Goal: Task Accomplishment & Management: Manage account settings

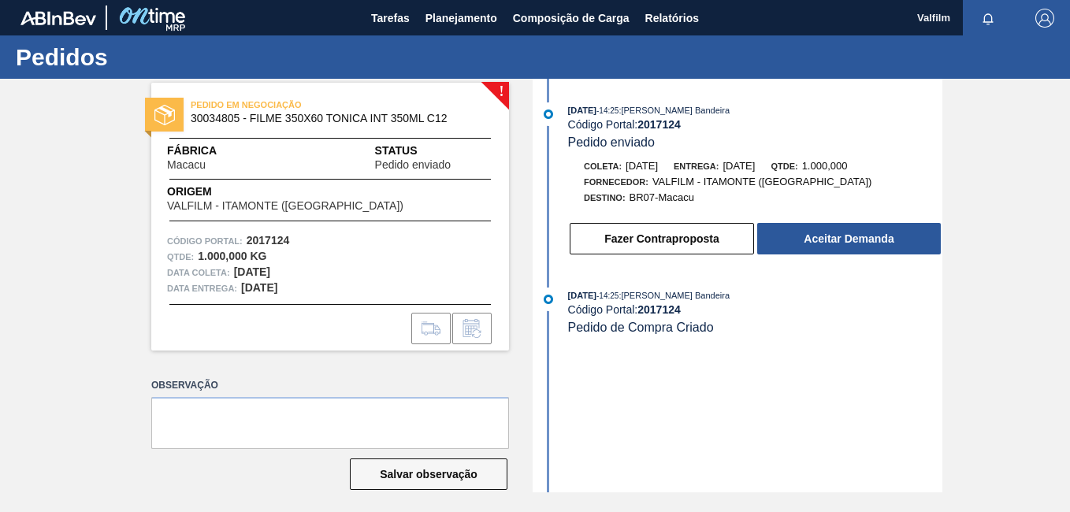
click at [978, 312] on div "! PEDIDO EM NEGOCIAÇÃO 30034805 - FILME 350X60 TONICA INT 350ML C12 Fábrica Mac…" at bounding box center [535, 286] width 1070 height 414
click at [945, 199] on div "! PEDIDO EM NEGOCIAÇÃO 30034805 - FILME 350X60 TONICA INT 350ML C12 Fábrica Mac…" at bounding box center [535, 286] width 1070 height 414
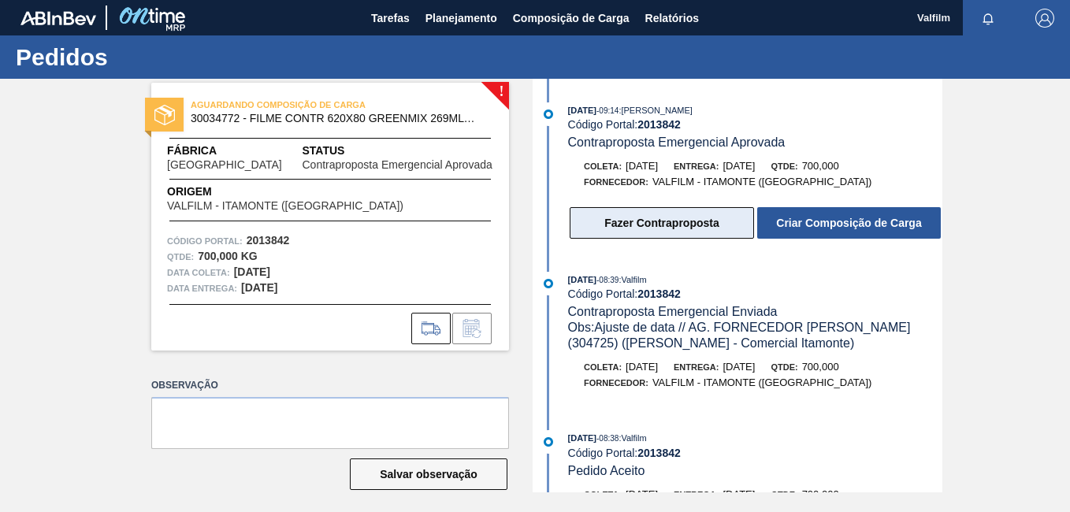
click at [638, 225] on button "Fazer Contraproposta" at bounding box center [662, 223] width 184 height 32
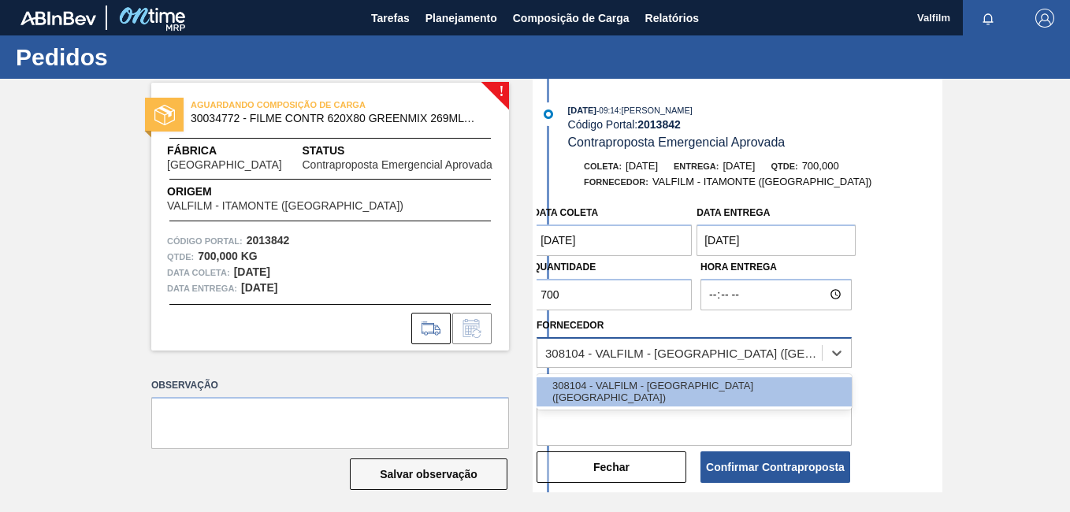
click at [623, 342] on div "308104 - VALFILM - ITAMONTE (MG)" at bounding box center [679, 352] width 284 height 23
click at [635, 346] on div "308104 - VALFILM - ITAMONTE (MG)" at bounding box center [684, 352] width 278 height 13
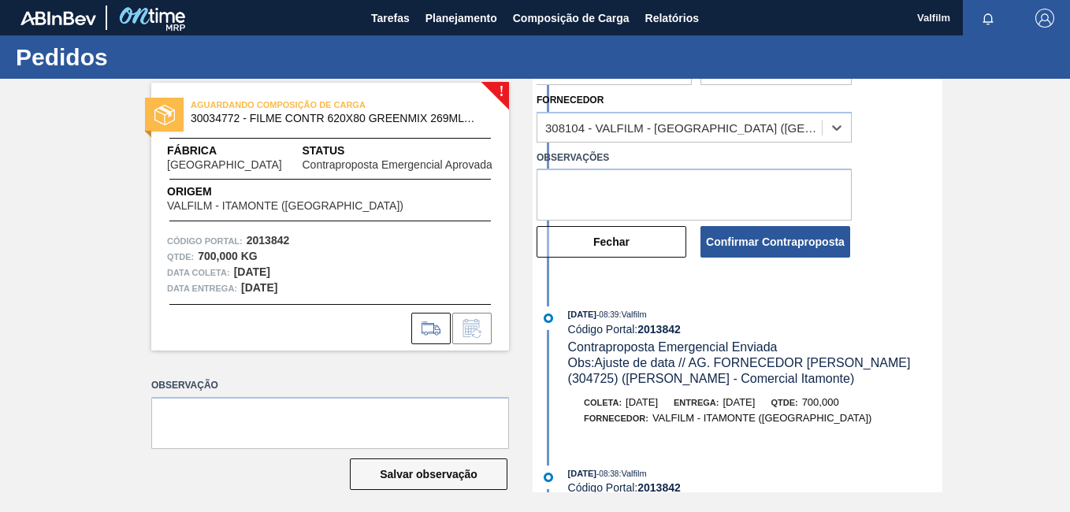
scroll to position [315, 0]
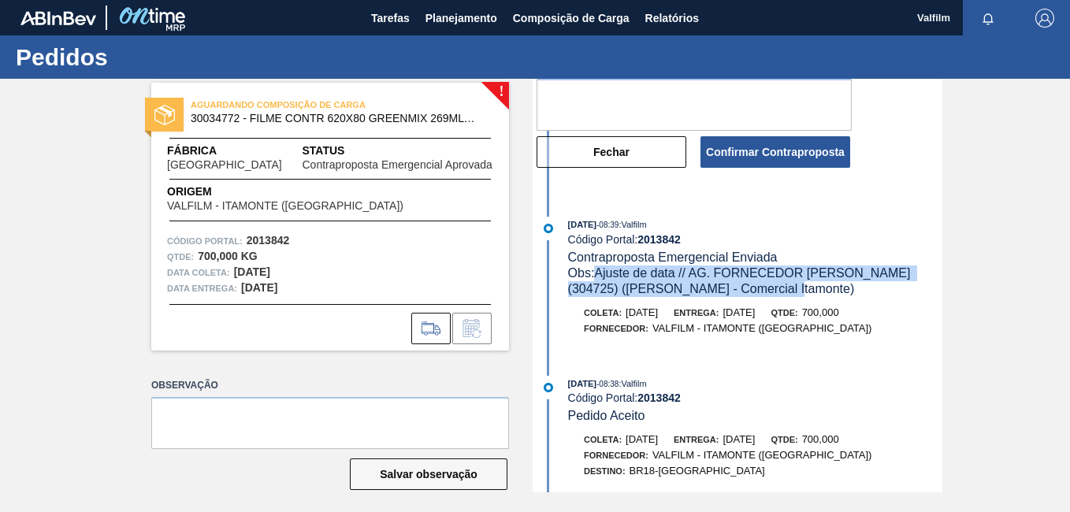
drag, startPoint x: 777, startPoint y: 286, endPoint x: 599, endPoint y: 271, distance: 178.7
click at [599, 271] on div "Obs: Ajuste de data // AG. FORNECEDOR LORENA (304725) (Ana Carolina - Comercial…" at bounding box center [755, 281] width 374 height 32
copy span "Ajuste de data // AG. FORNECEDOR LORENA (304725) (Ana Carolina - Comercial Itam…"
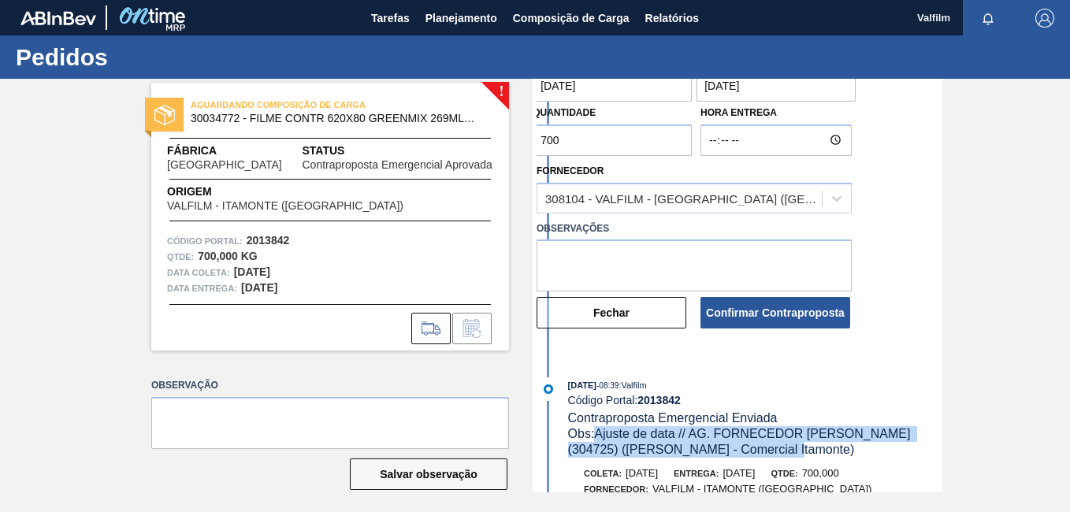
scroll to position [79, 0]
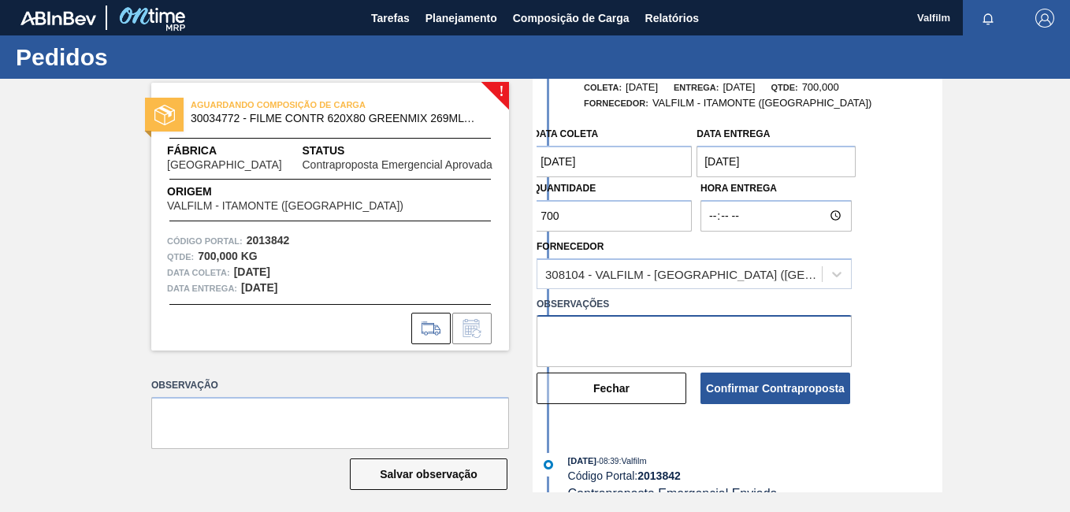
click at [642, 325] on textarea at bounding box center [693, 341] width 315 height 52
paste textarea "Ajuste de data // AG. FORNECEDOR LORENA (304725) (Ana Carolina - Comercial Itam…"
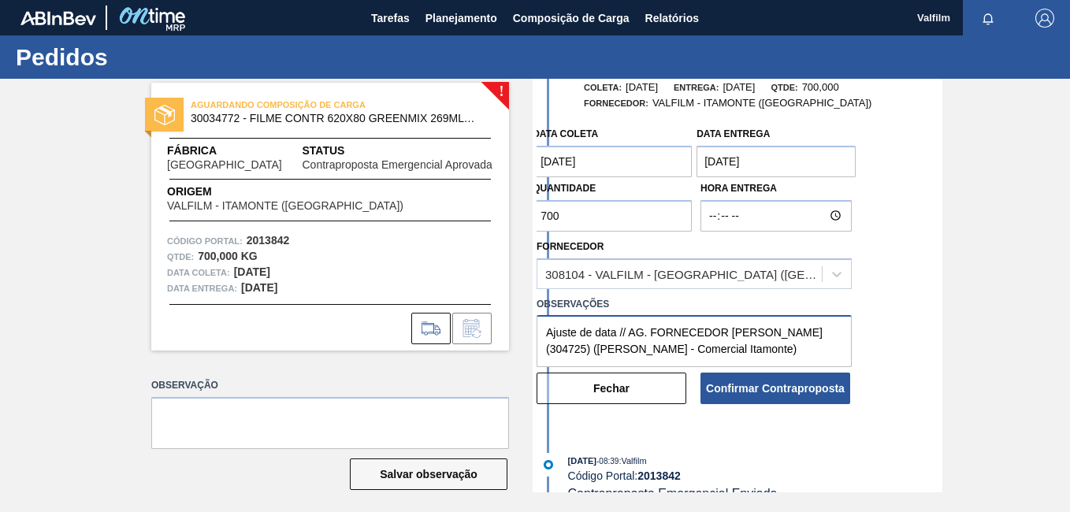
click at [749, 362] on textarea "Ajuste de data // AG. FORNECEDOR LORENA (304725) (Ana Carolina - Comercial Itam…" at bounding box center [693, 341] width 315 height 52
type textarea "Ajuste de data // AG. FORNECEDOR LORENA (304725) (Ana Carolina - Comercial Itam…"
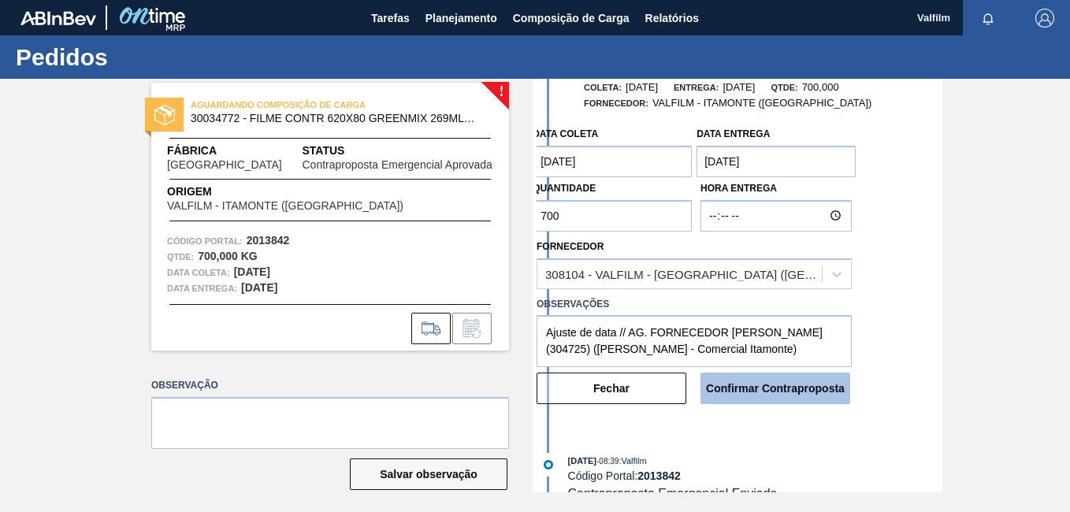
click at [754, 394] on button "Confirmar Contraproposta" at bounding box center [775, 389] width 150 height 32
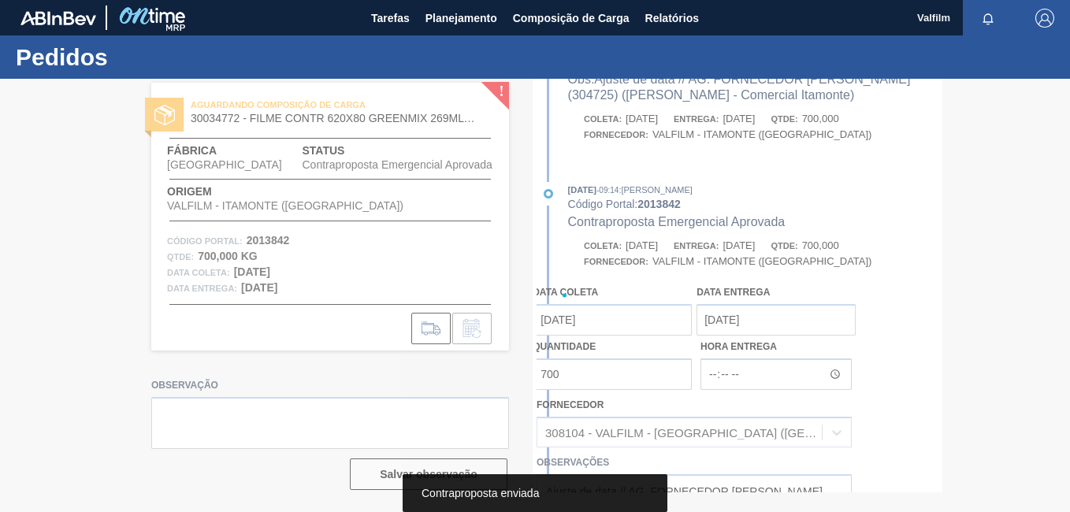
scroll to position [237, 0]
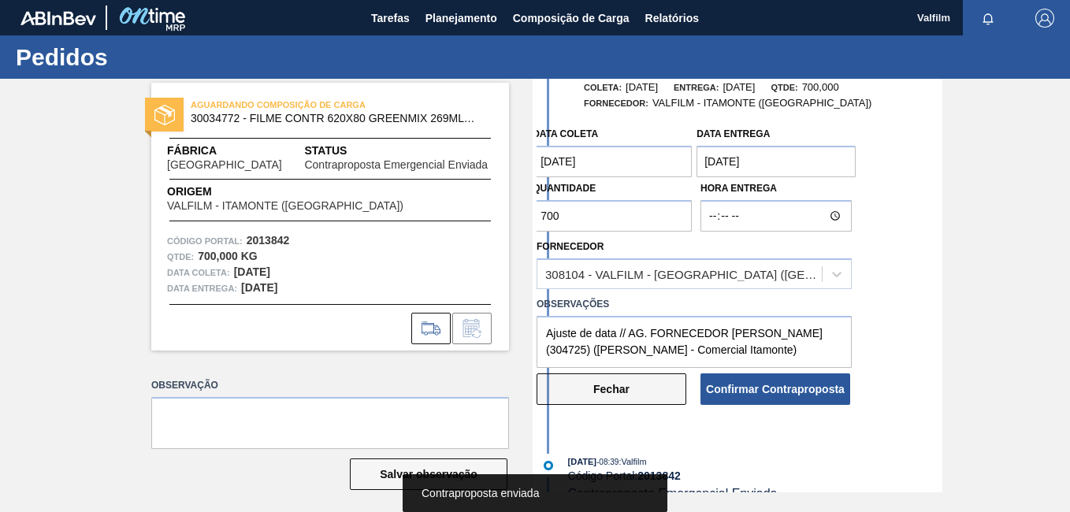
click at [641, 389] on button "Fechar" at bounding box center [611, 389] width 150 height 32
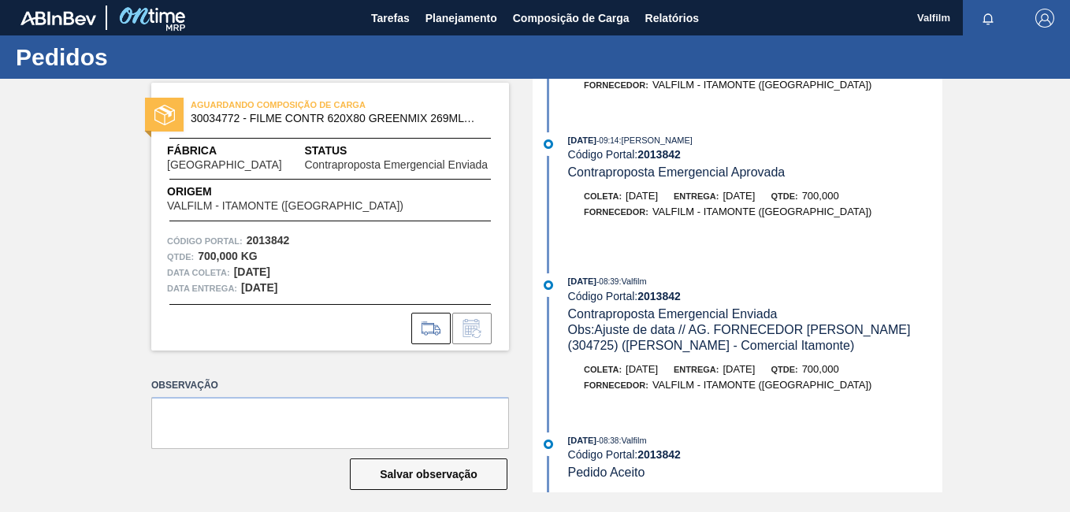
scroll to position [0, 0]
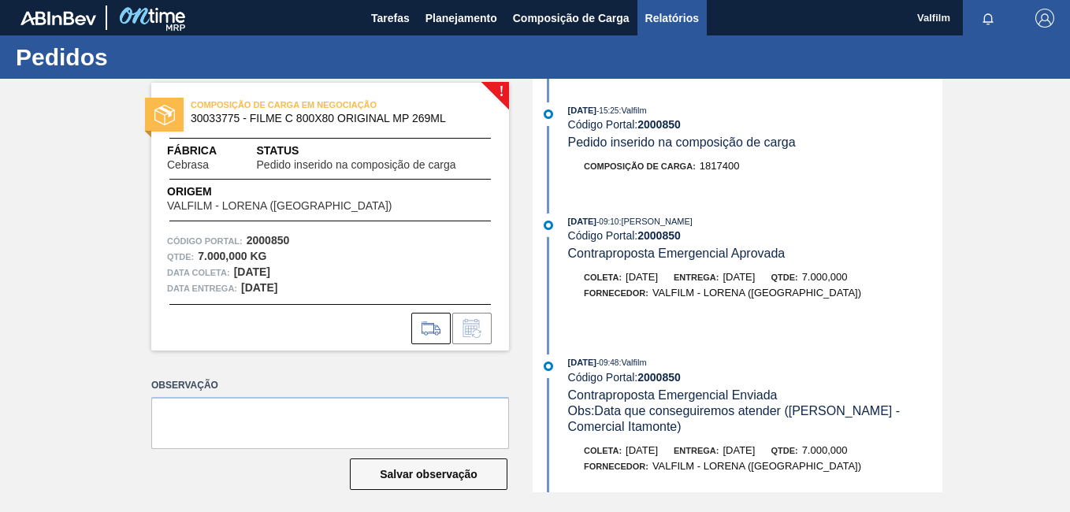
click at [637, 18] on button "Relatórios" at bounding box center [671, 17] width 69 height 35
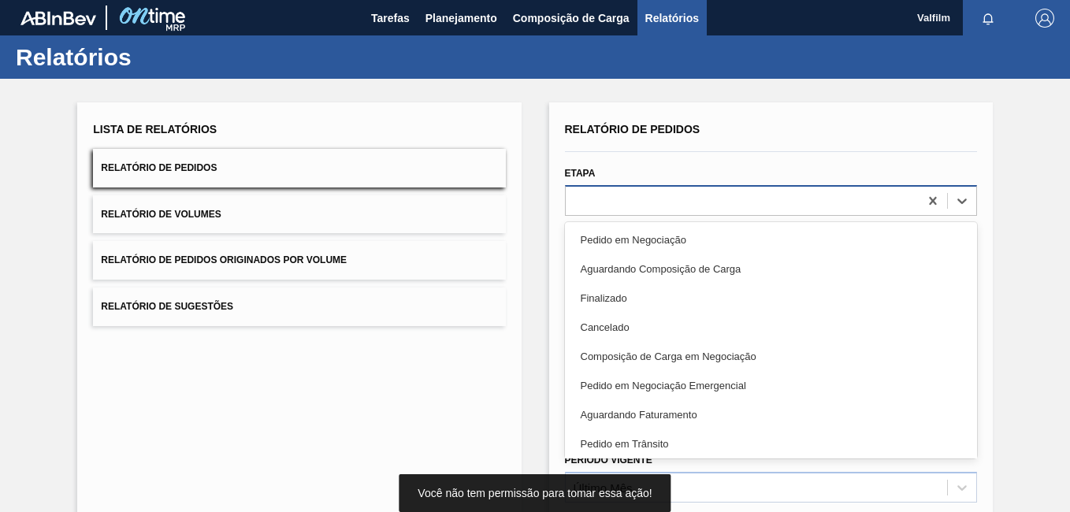
click at [622, 209] on div at bounding box center [742, 200] width 353 height 23
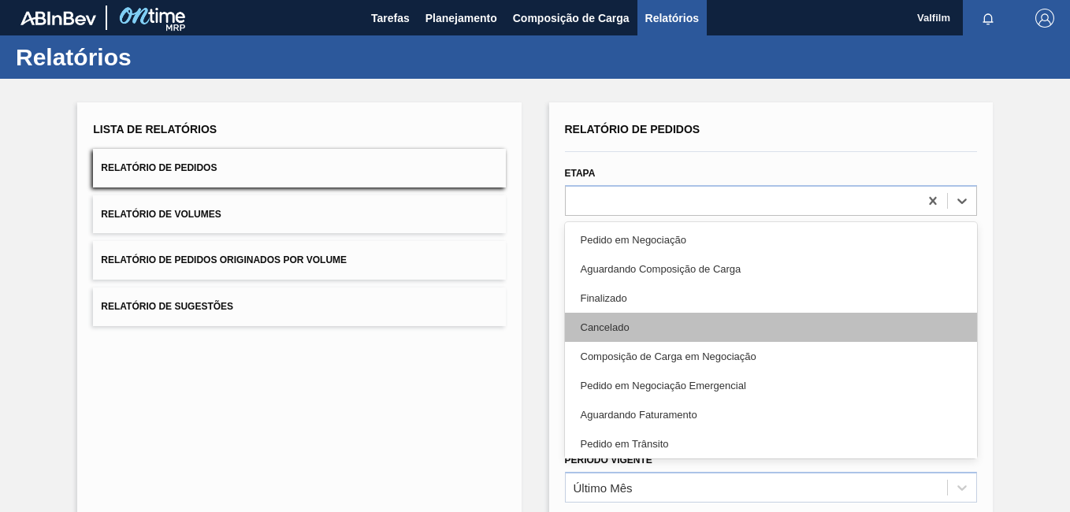
click at [646, 328] on div "Cancelado" at bounding box center [771, 327] width 412 height 29
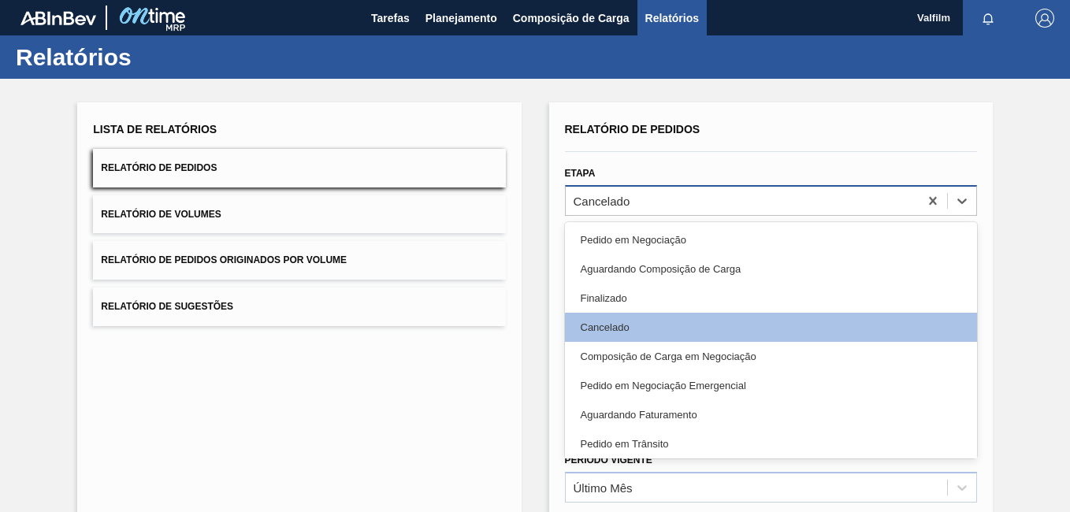
click at [705, 195] on div "Cancelado" at bounding box center [742, 200] width 353 height 23
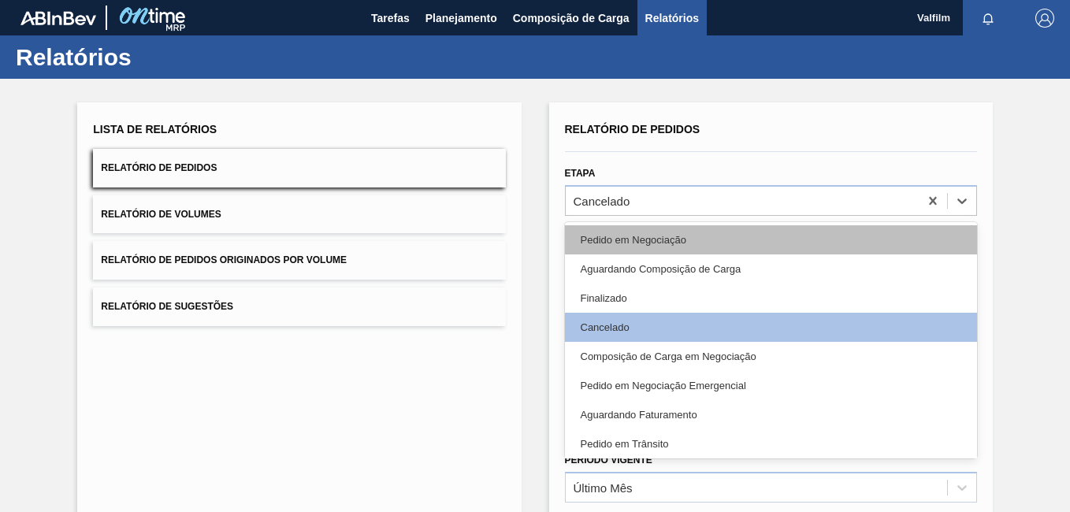
click at [678, 238] on div "Pedido em Negociação" at bounding box center [771, 239] width 412 height 29
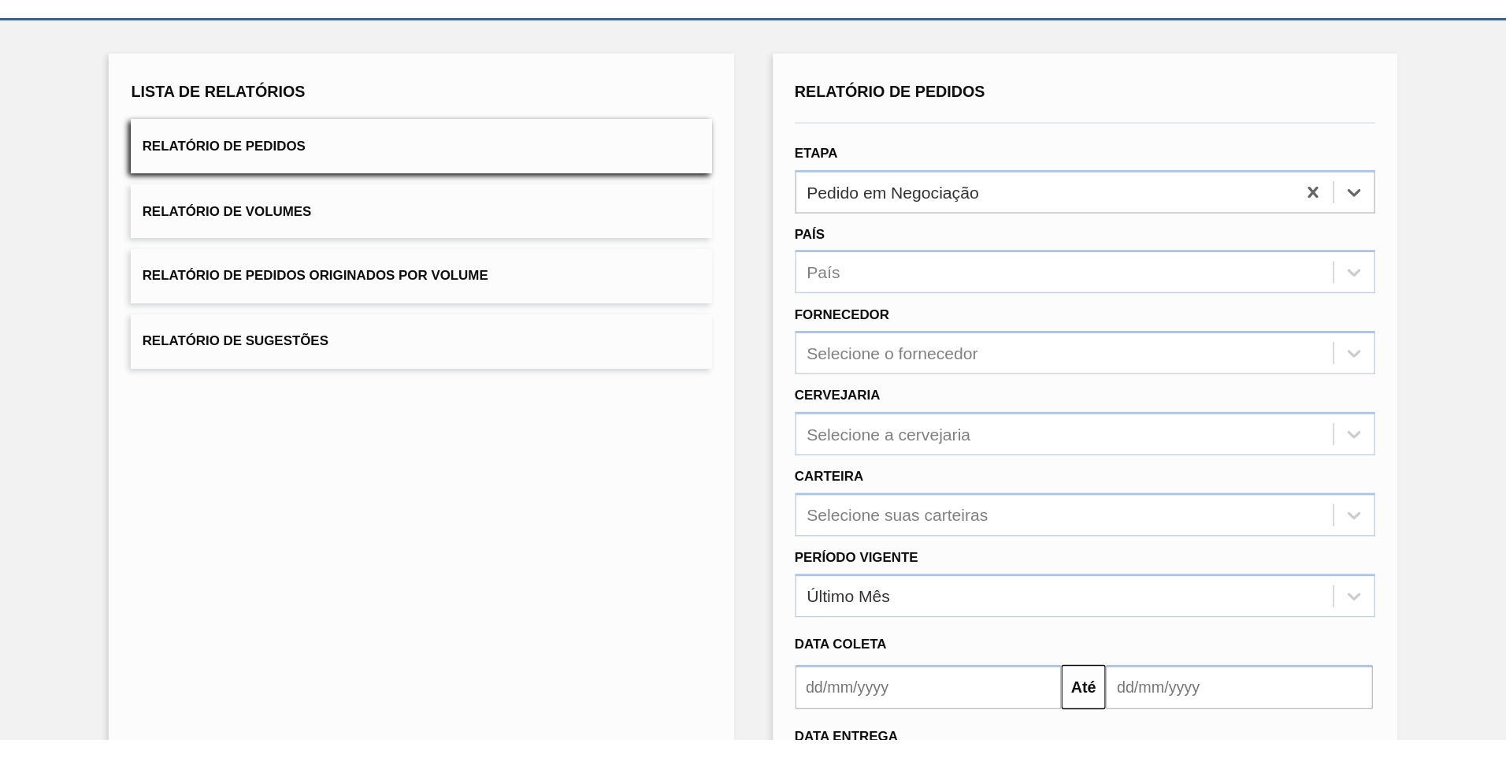
scroll to position [217, 0]
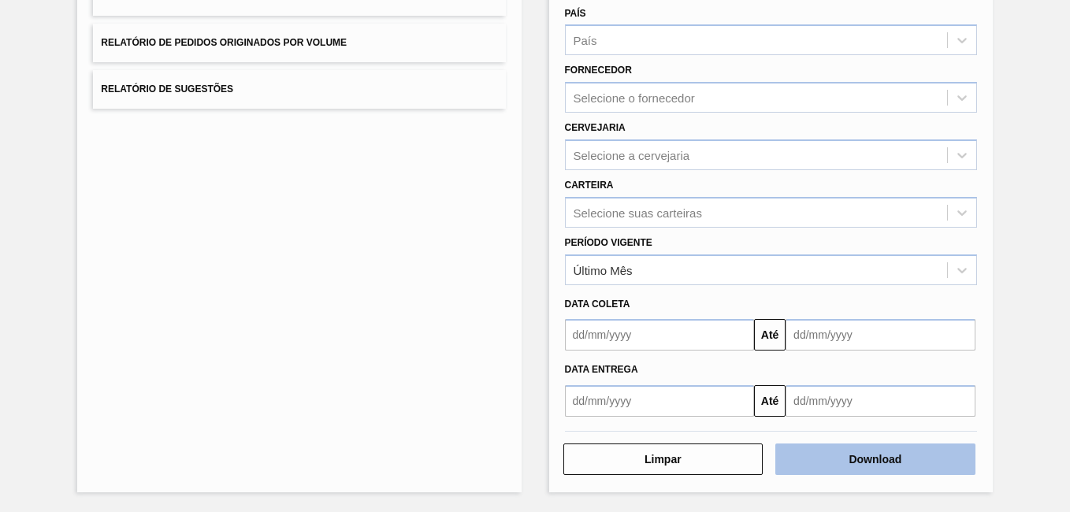
click at [926, 459] on button "Download" at bounding box center [875, 460] width 200 height 32
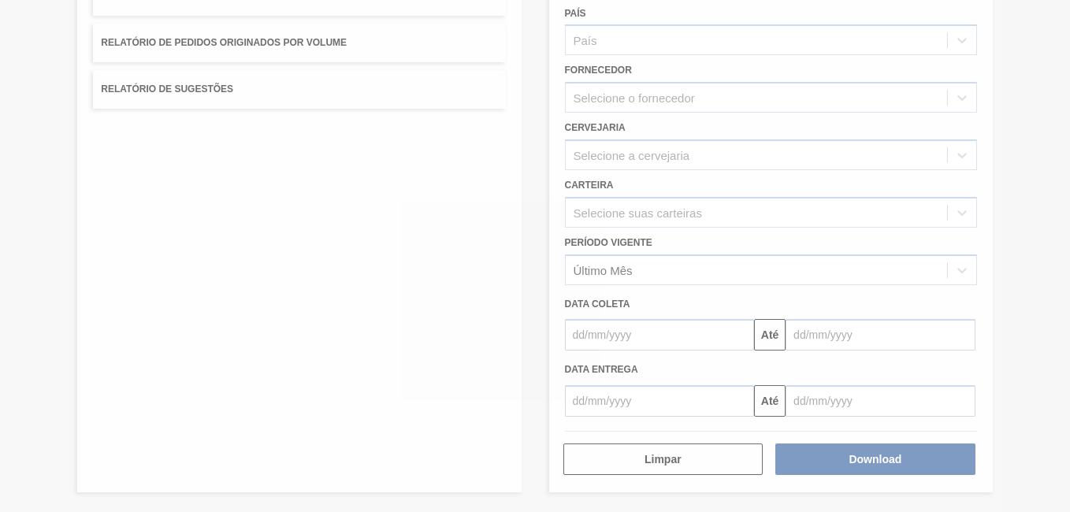
click at [135, 230] on div at bounding box center [535, 256] width 1070 height 512
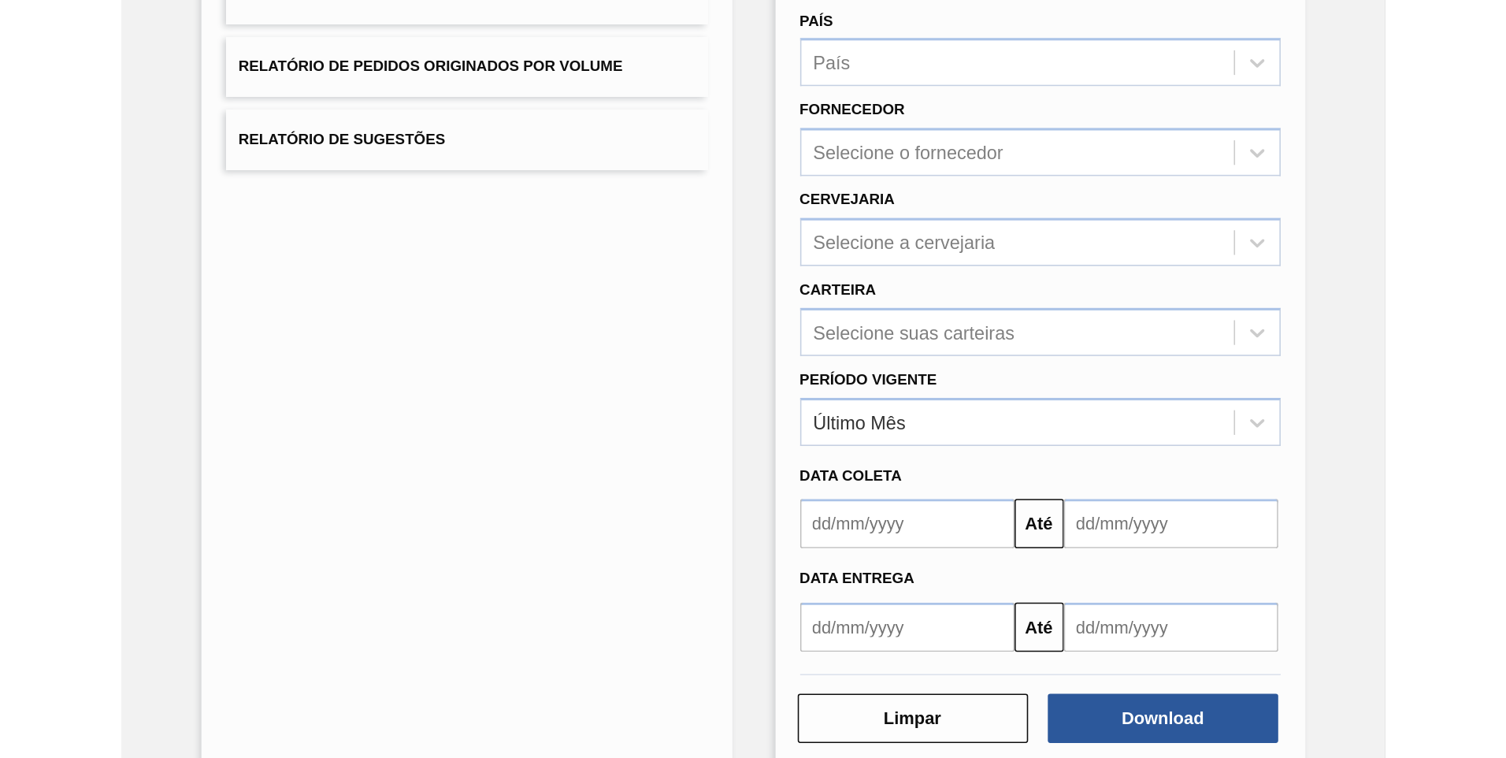
scroll to position [0, 0]
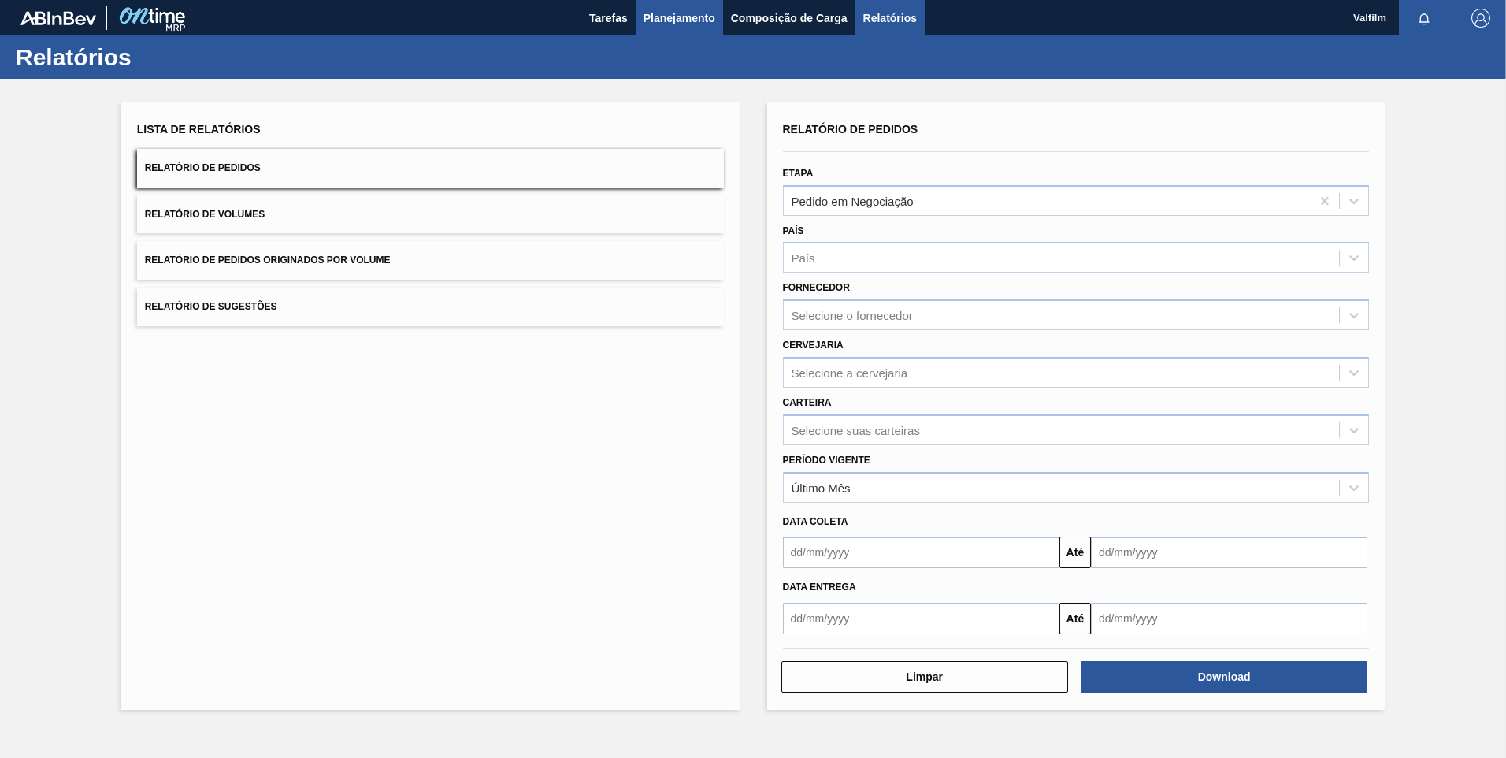
click at [676, 32] on button "Planejamento" at bounding box center [679, 17] width 87 height 35
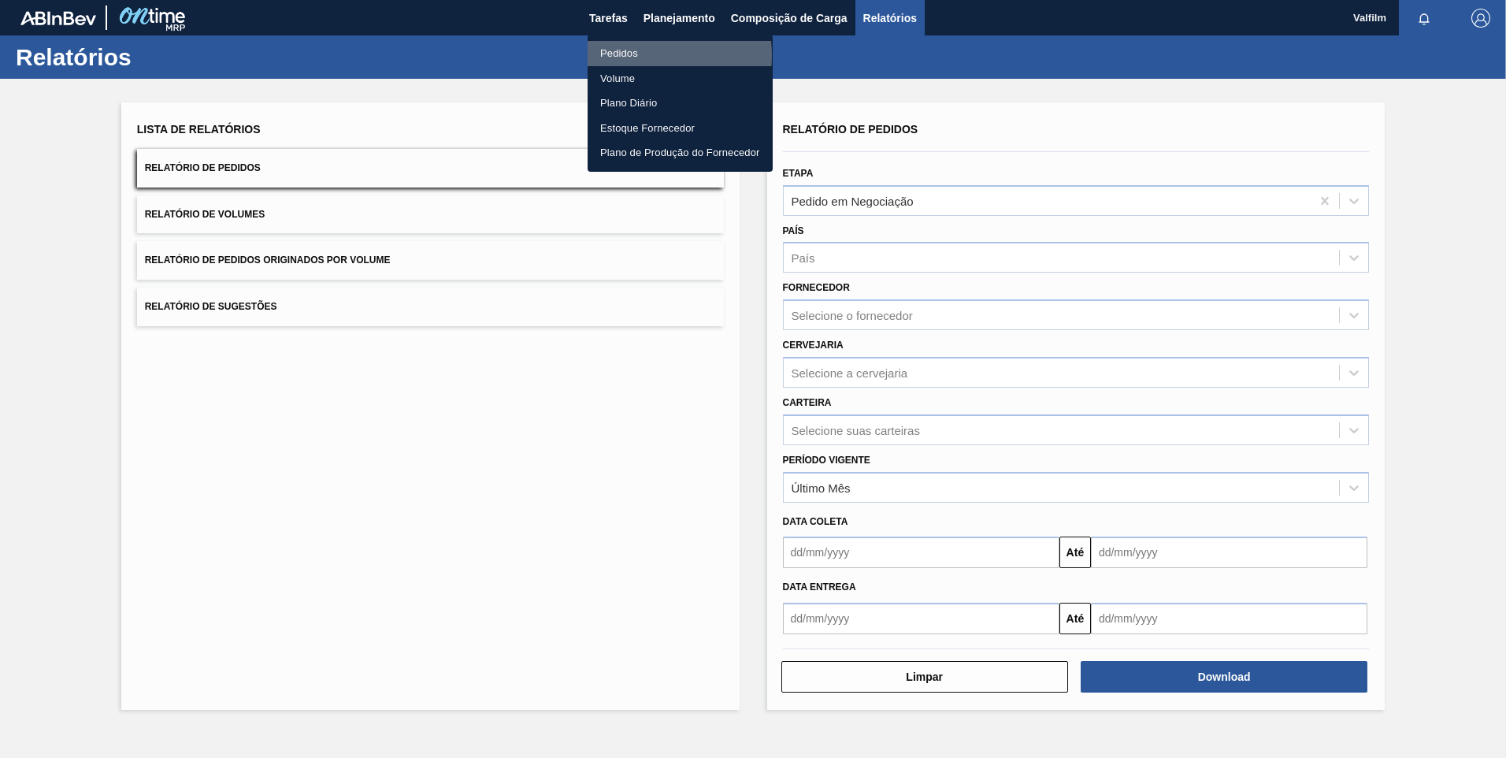
drag, startPoint x: 634, startPoint y: 55, endPoint x: 630, endPoint y: 124, distance: 68.6
click at [634, 56] on li "Pedidos" at bounding box center [680, 53] width 185 height 25
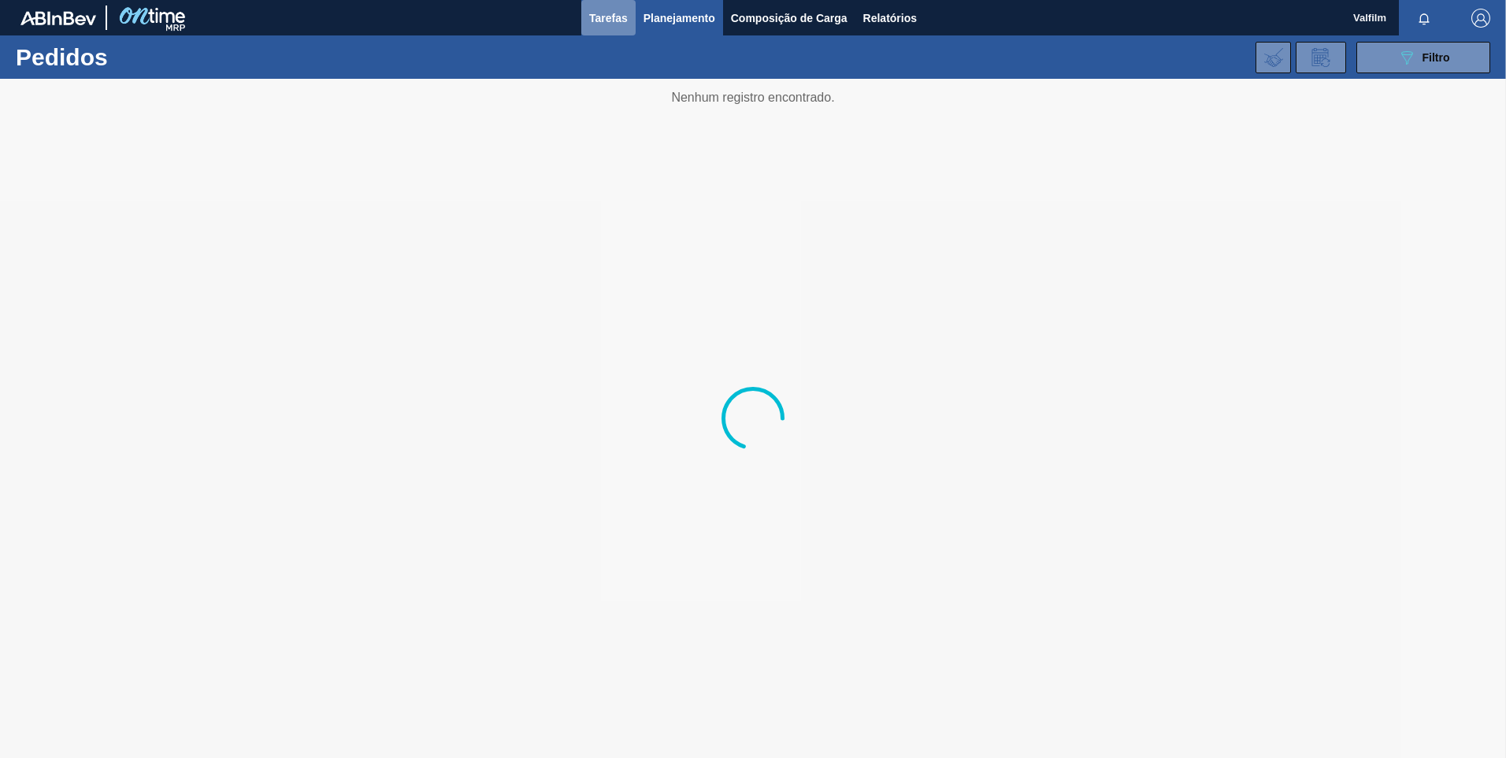
click at [622, 25] on span "Tarefas" at bounding box center [608, 18] width 39 height 19
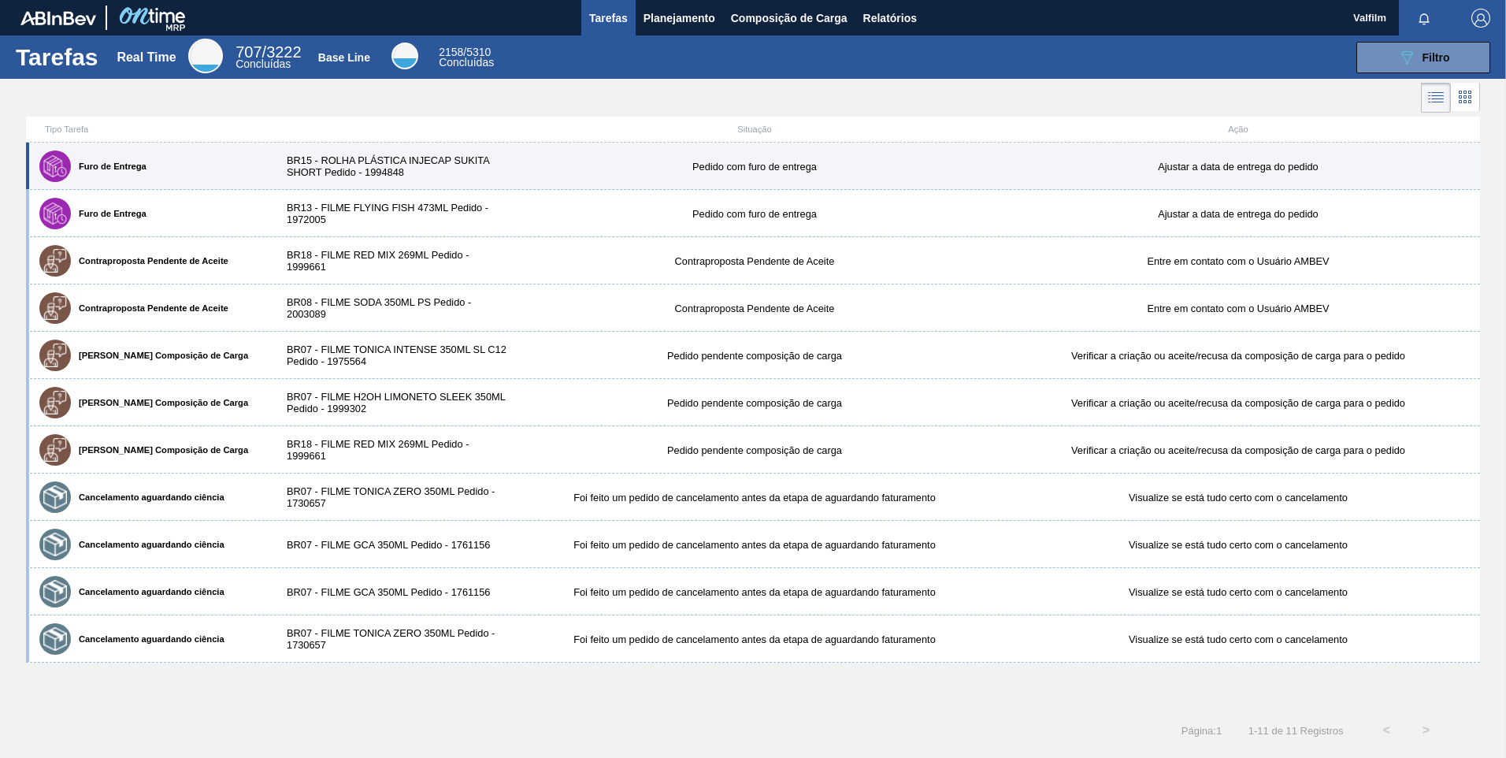
click at [310, 149] on div "Furo de Entrega BR15 - ROLHA PLÁSTICA INJECAP SUKITA SHORT Pedido - 1994848 Ped…" at bounding box center [753, 166] width 1454 height 47
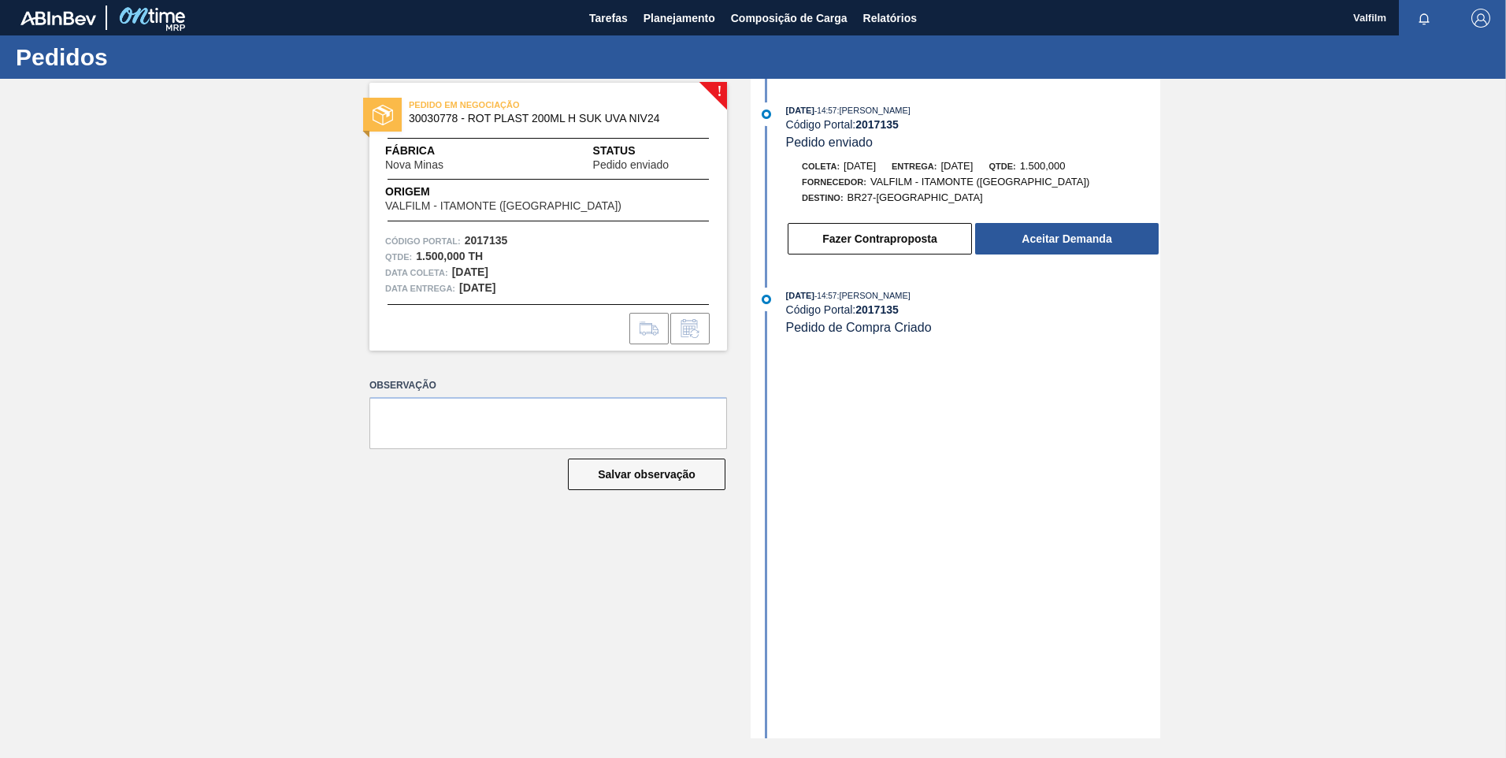
click at [1108, 488] on div "[DATE] 14:57 : [PERSON_NAME] Código Portal: 2017135 Pedido enviado Coleta: [DAT…" at bounding box center [958, 408] width 406 height 659
click at [666, 42] on div "Pedidos" at bounding box center [753, 56] width 1506 height 43
click at [663, 25] on span "Planejamento" at bounding box center [680, 18] width 72 height 19
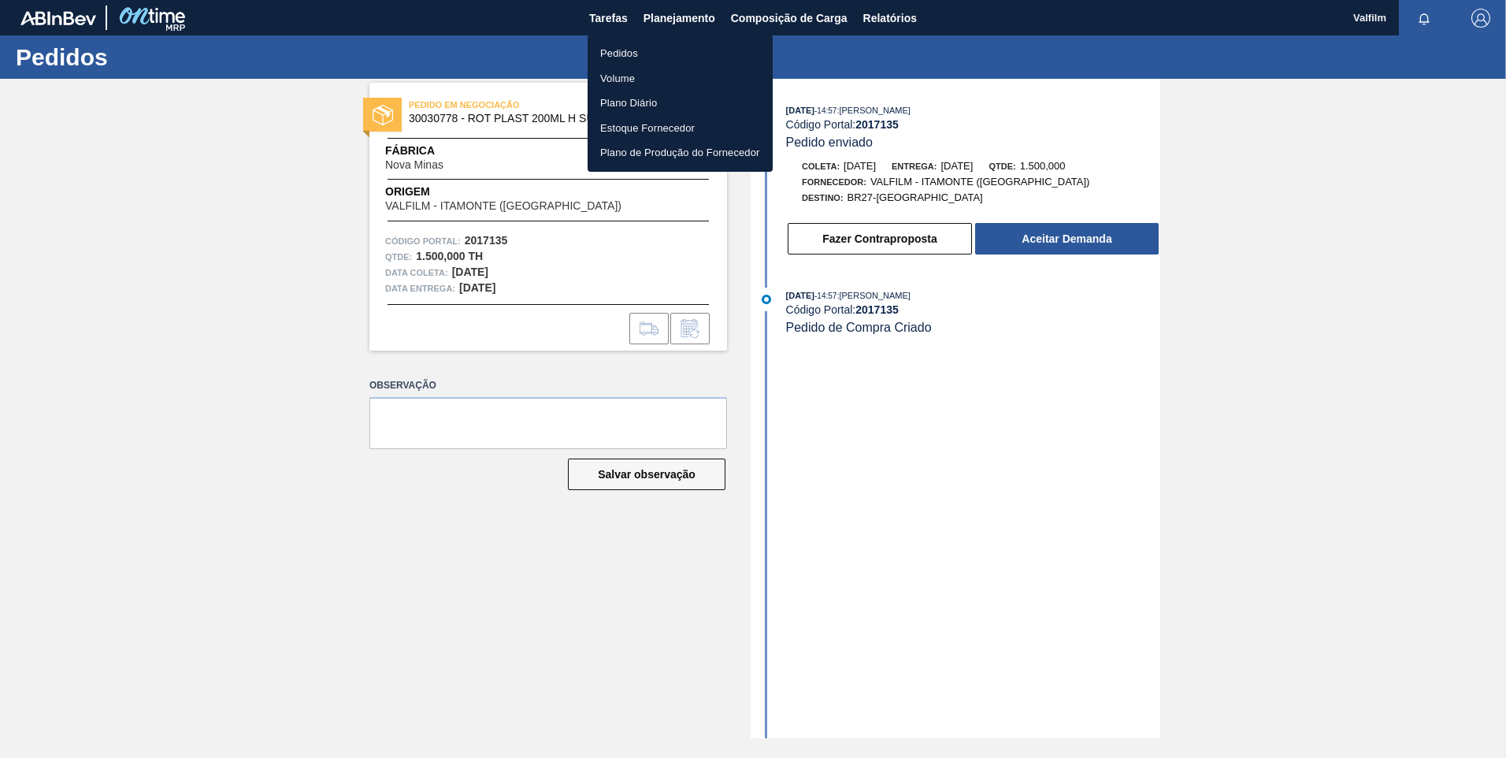
drag, startPoint x: 635, startPoint y: 45, endPoint x: 603, endPoint y: 220, distance: 177.8
click at [635, 45] on li "Pedidos" at bounding box center [680, 53] width 185 height 25
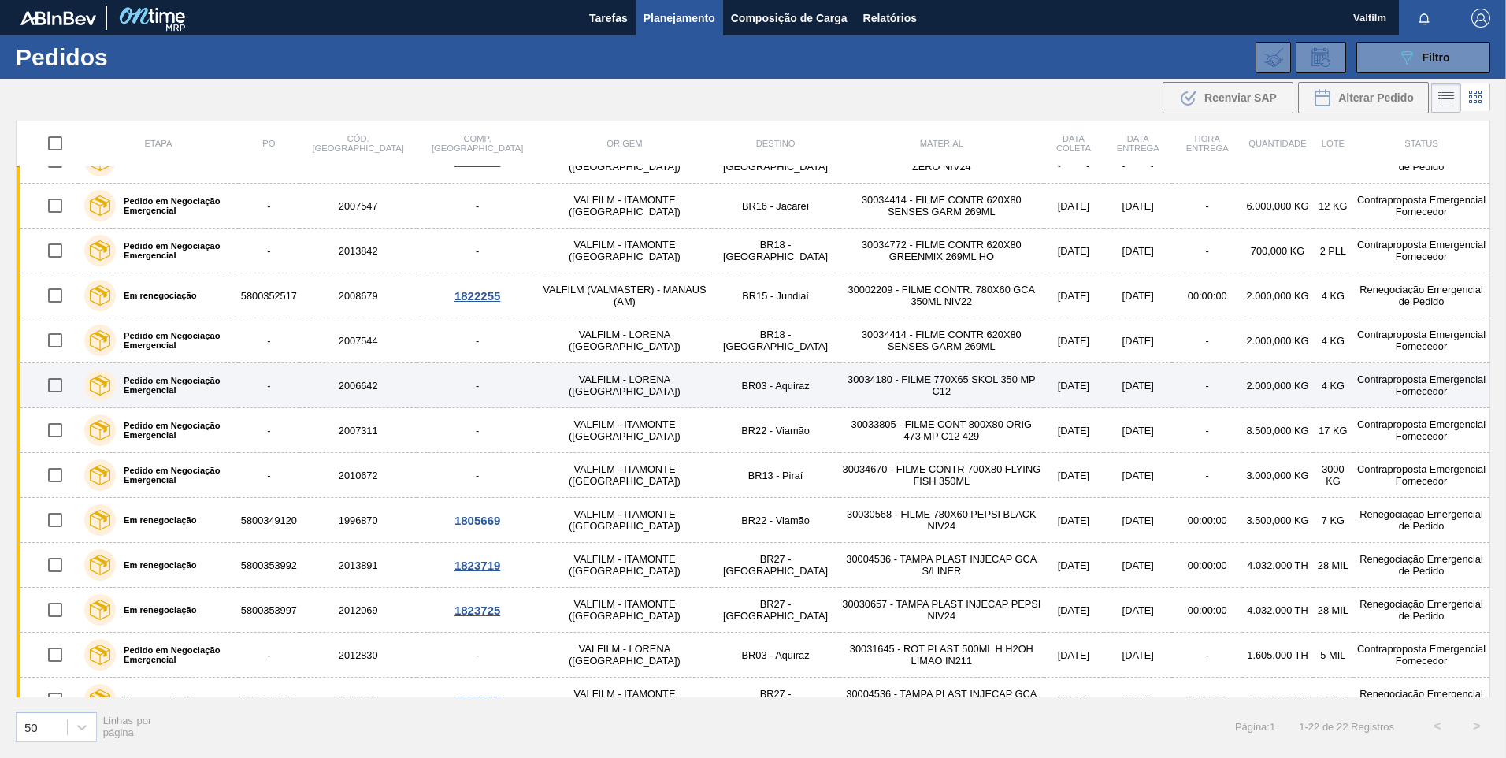
scroll to position [458, 0]
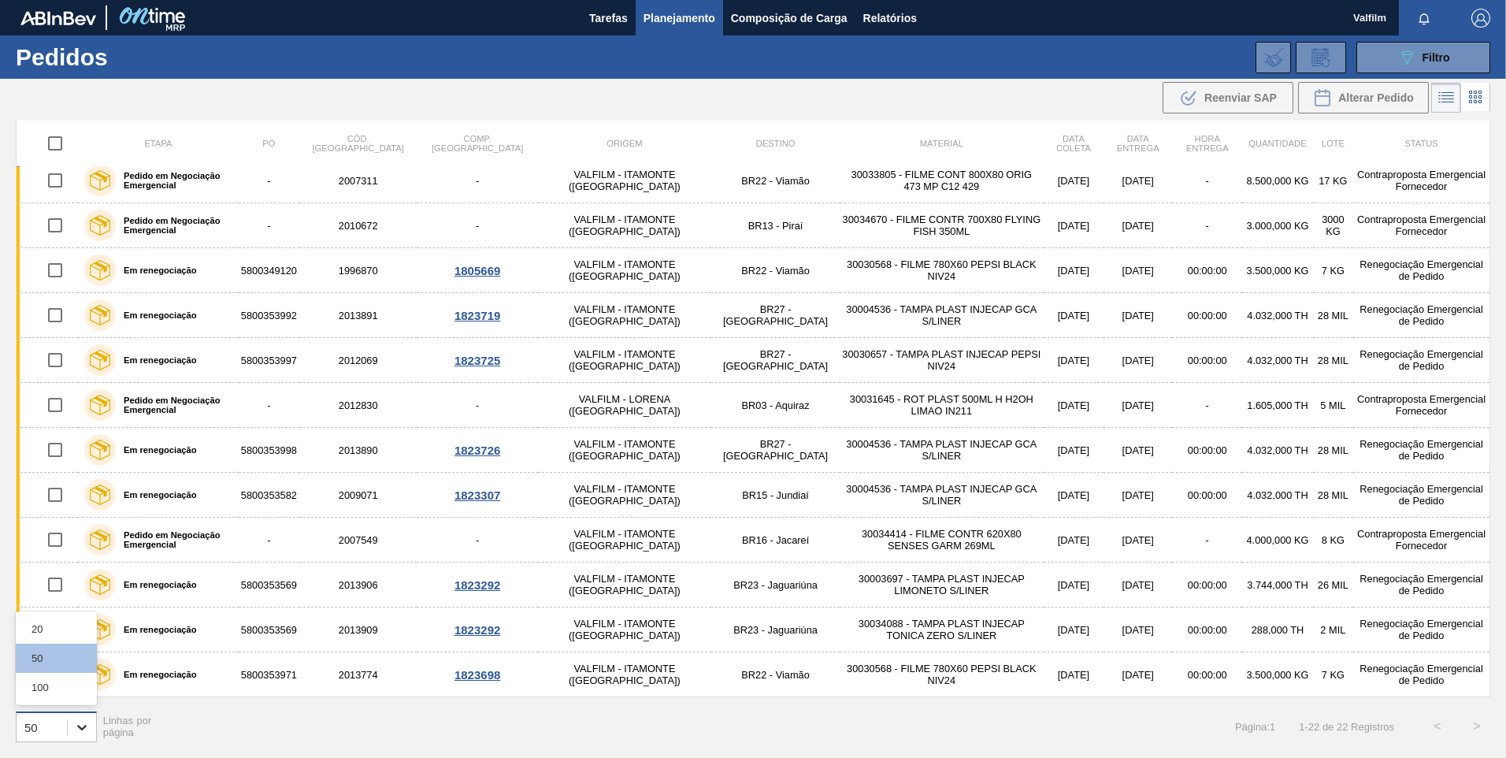
click at [90, 720] on div at bounding box center [82, 727] width 28 height 28
click at [77, 693] on div "100" at bounding box center [56, 687] width 81 height 29
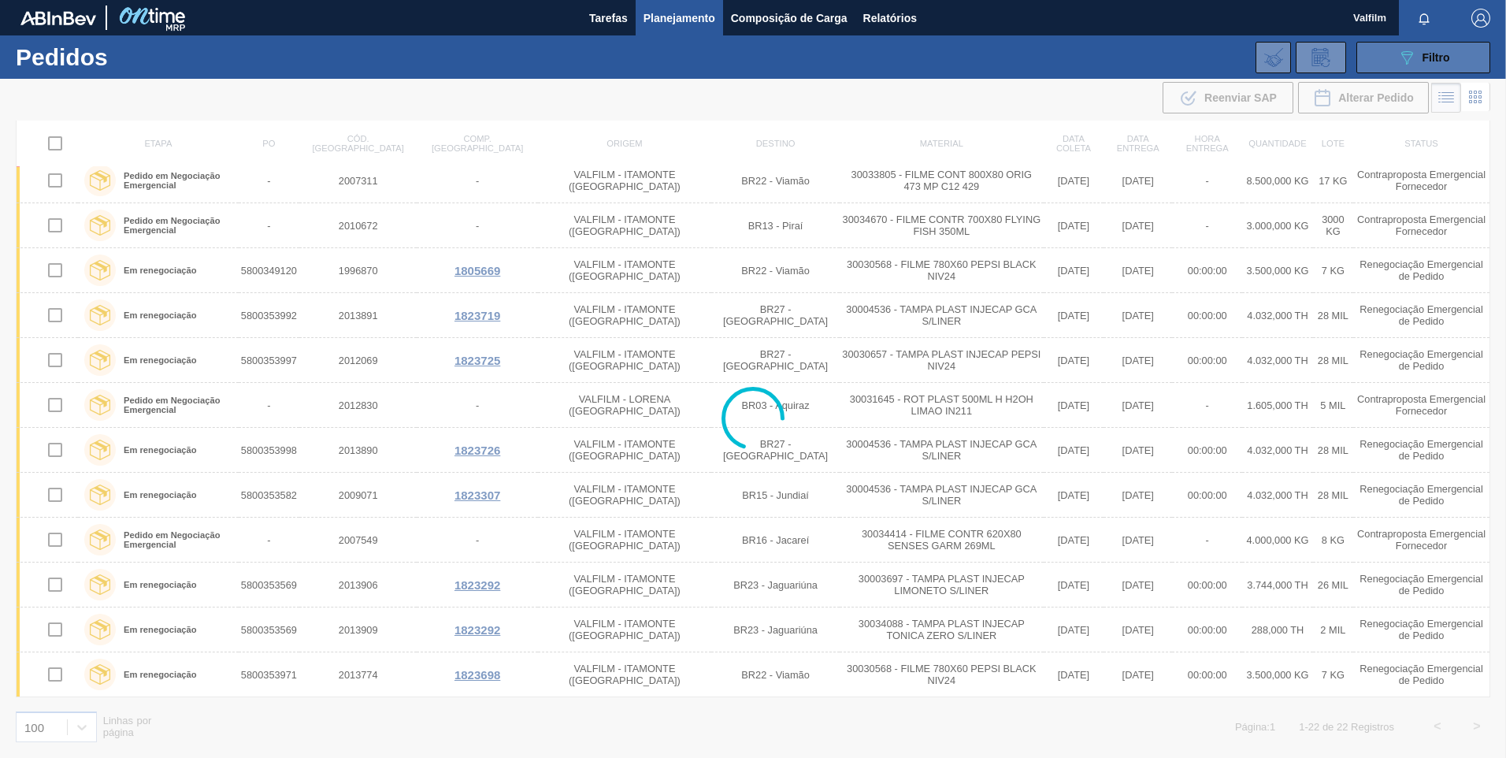
click at [1438, 46] on button "089F7B8B-B2A5-4AFE-B5C0-19BA573D28AC Filtro" at bounding box center [1424, 58] width 134 height 32
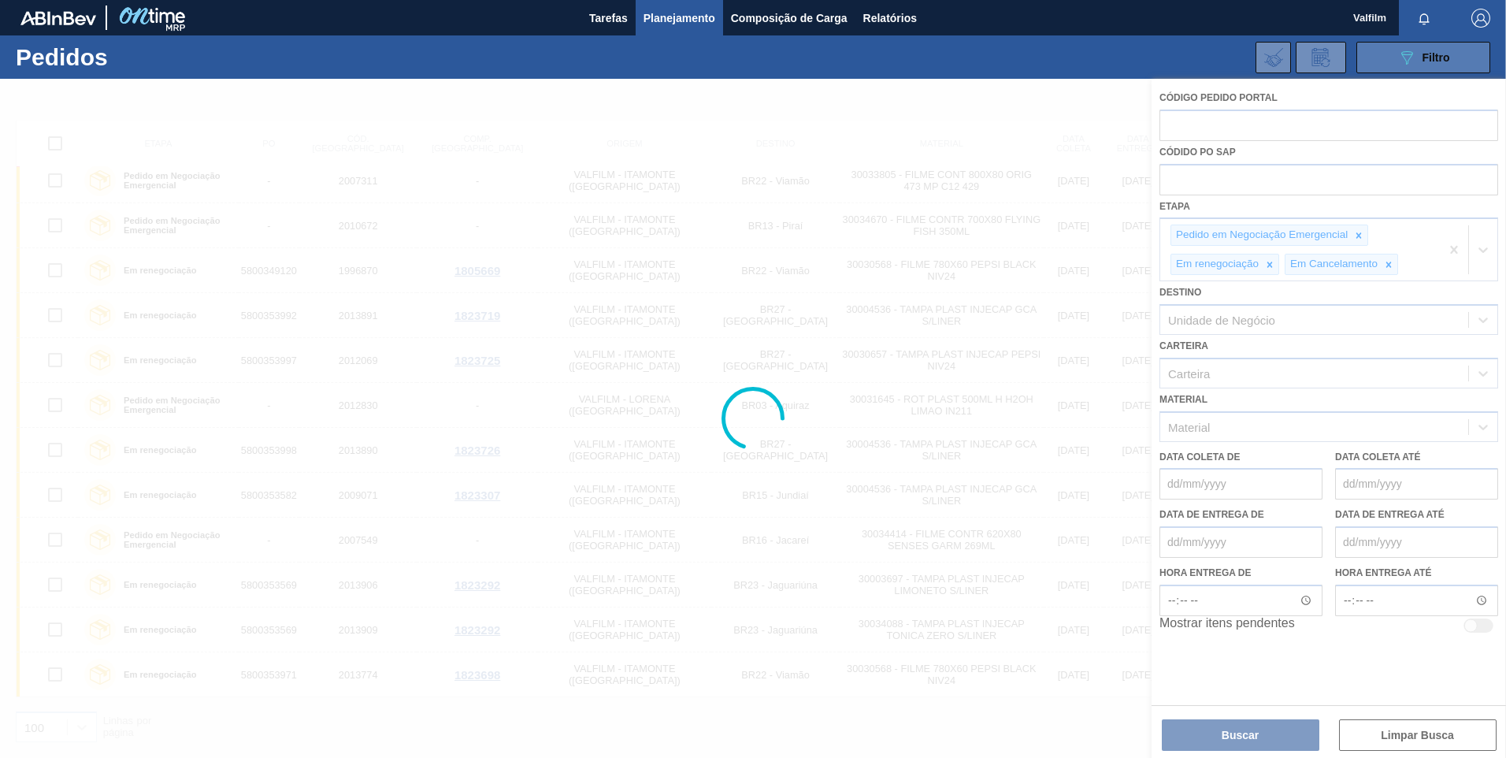
click at [1438, 46] on button "089F7B8B-B2A5-4AFE-B5C0-19BA573D28AC Filtro" at bounding box center [1424, 58] width 134 height 32
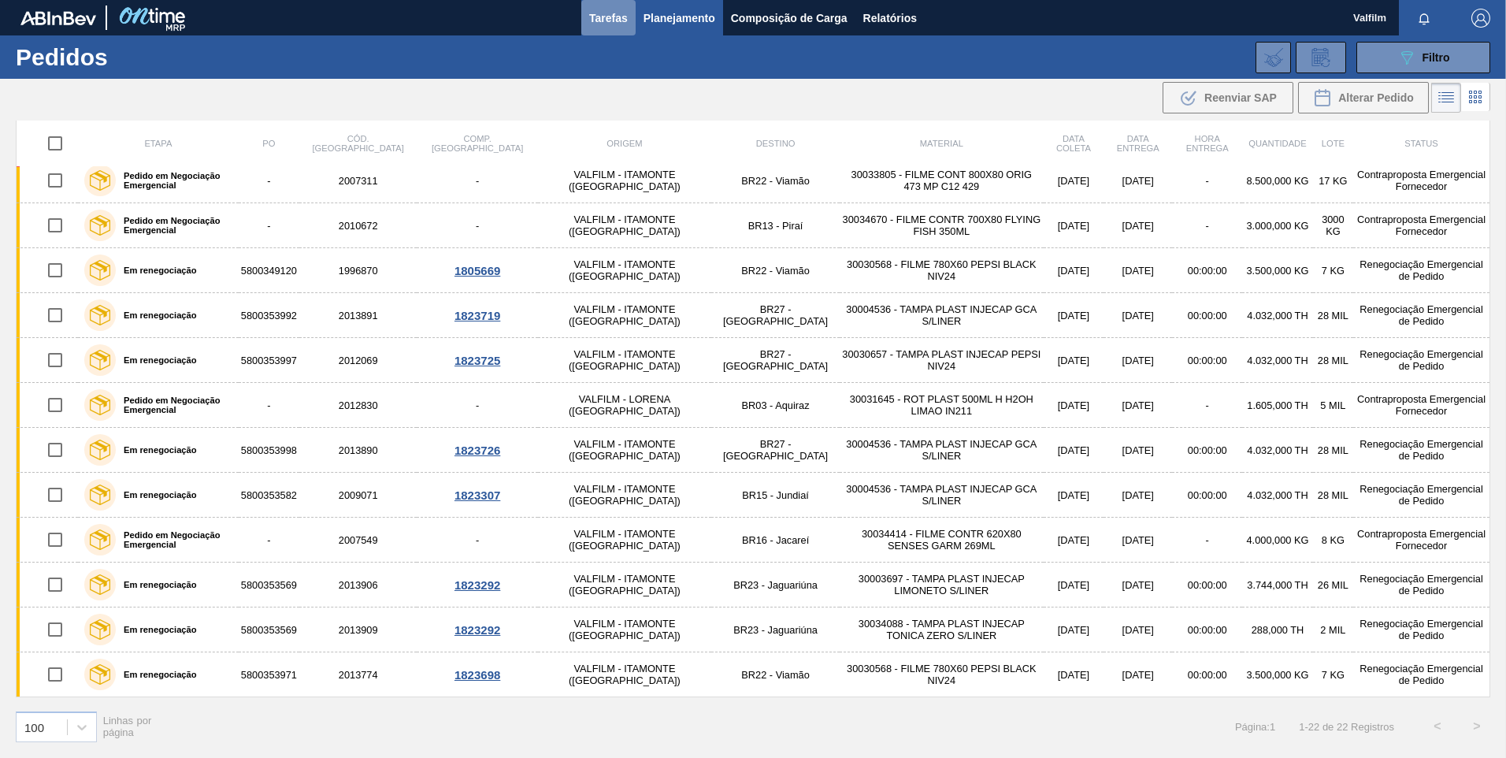
click at [585, 13] on button "Tarefas" at bounding box center [608, 17] width 54 height 35
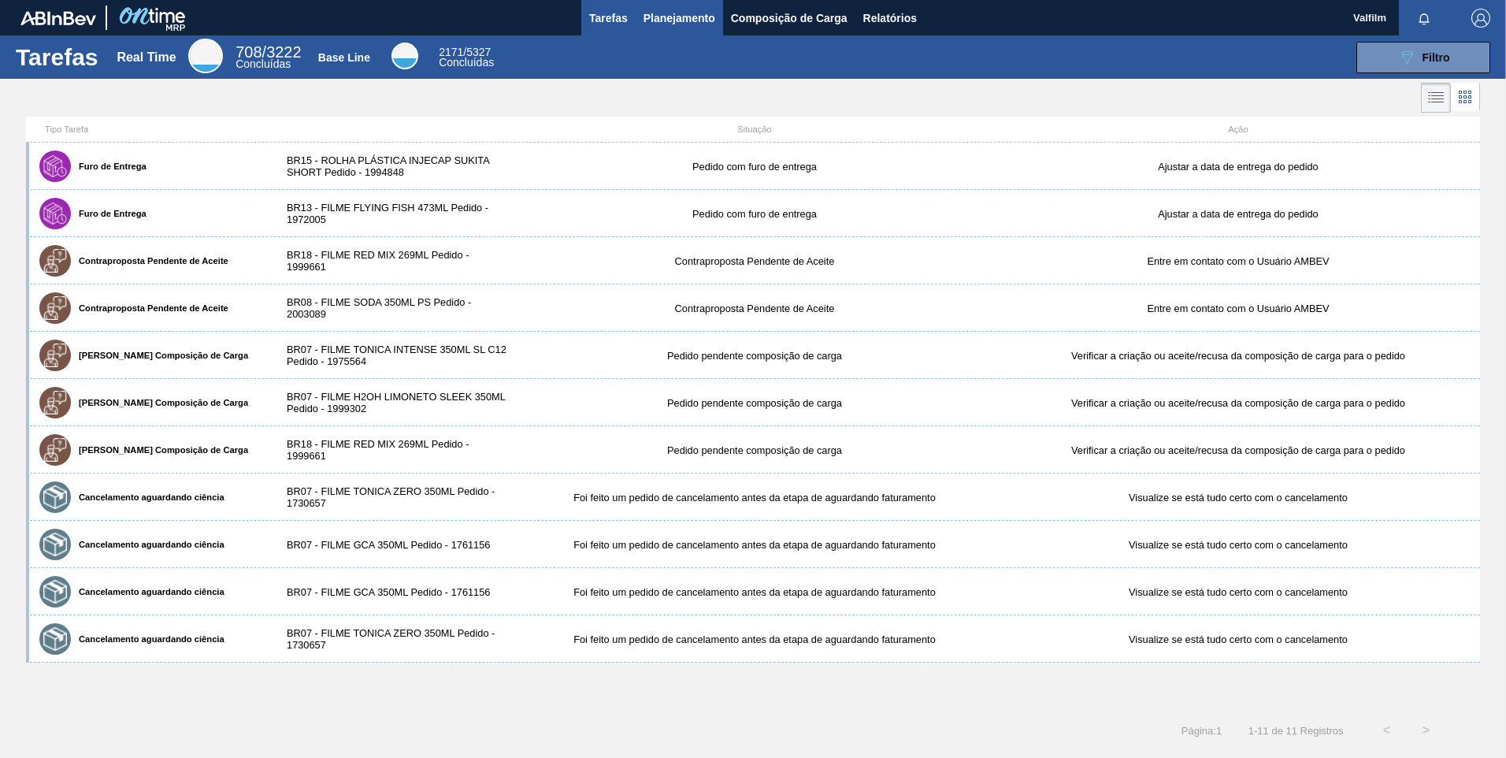
click at [707, 9] on span "Planejamento" at bounding box center [680, 18] width 72 height 19
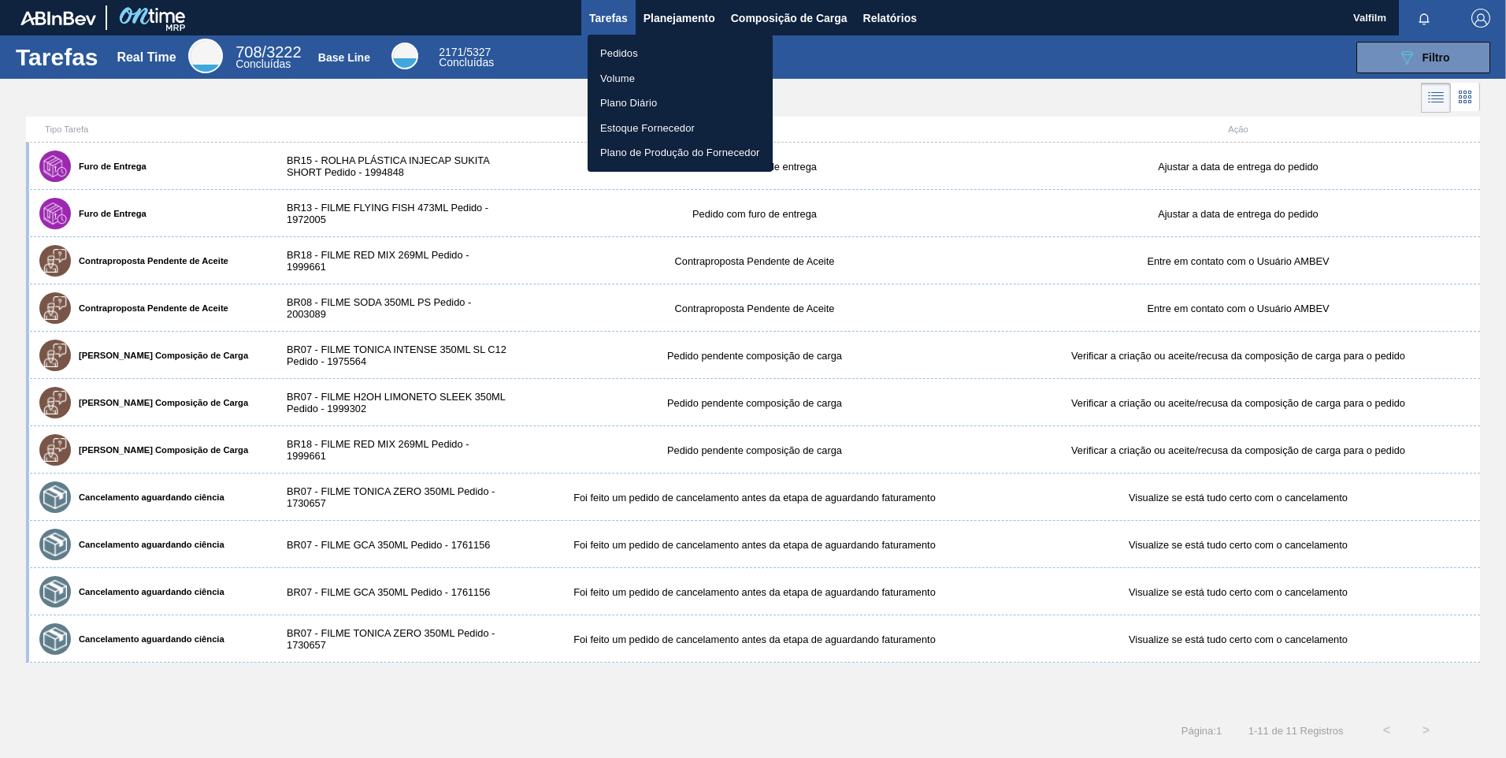
click at [675, 41] on li "Pedidos" at bounding box center [680, 53] width 185 height 25
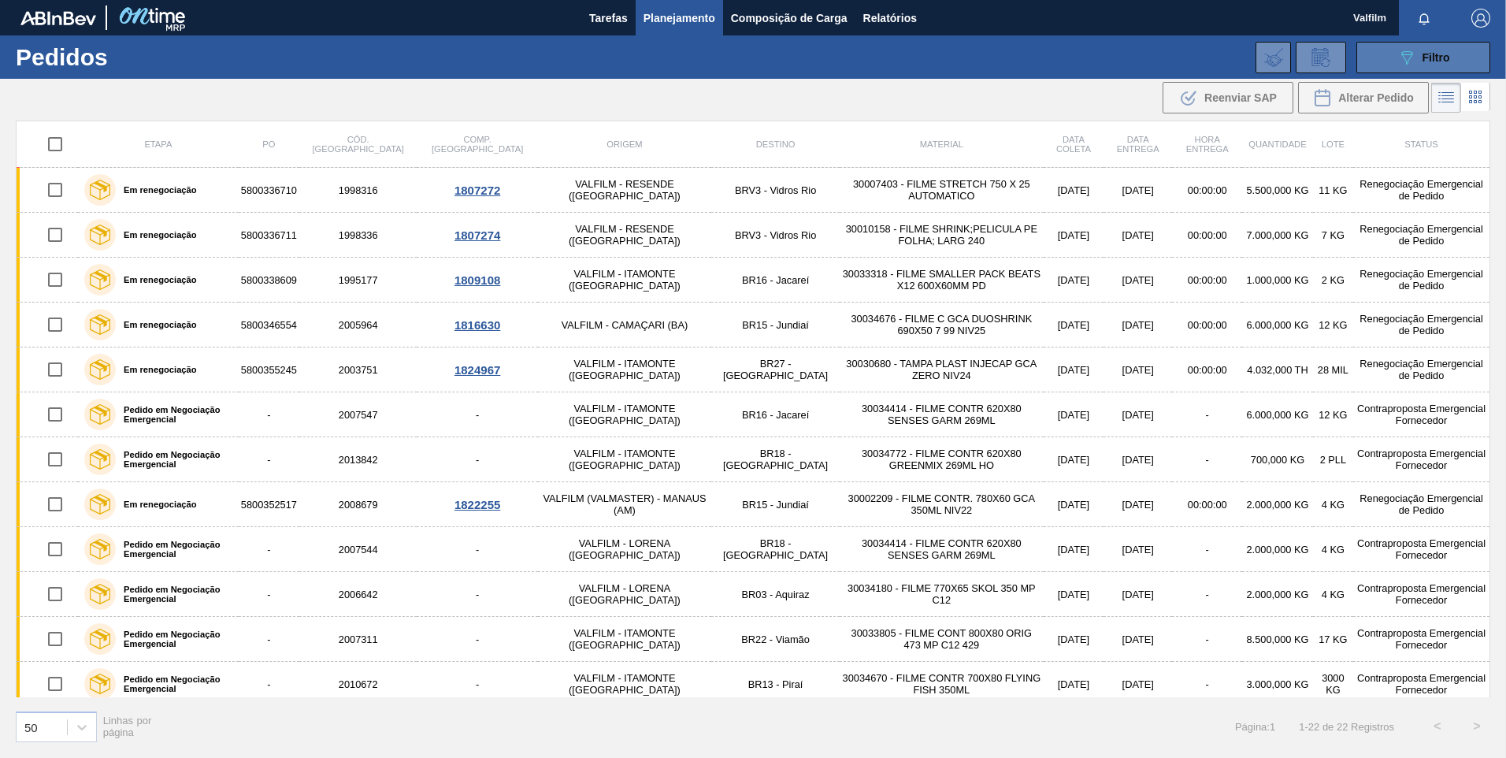
click at [1485, 57] on button "089F7B8B-B2A5-4AFE-B5C0-19BA573D28AC Filtro" at bounding box center [1424, 58] width 134 height 32
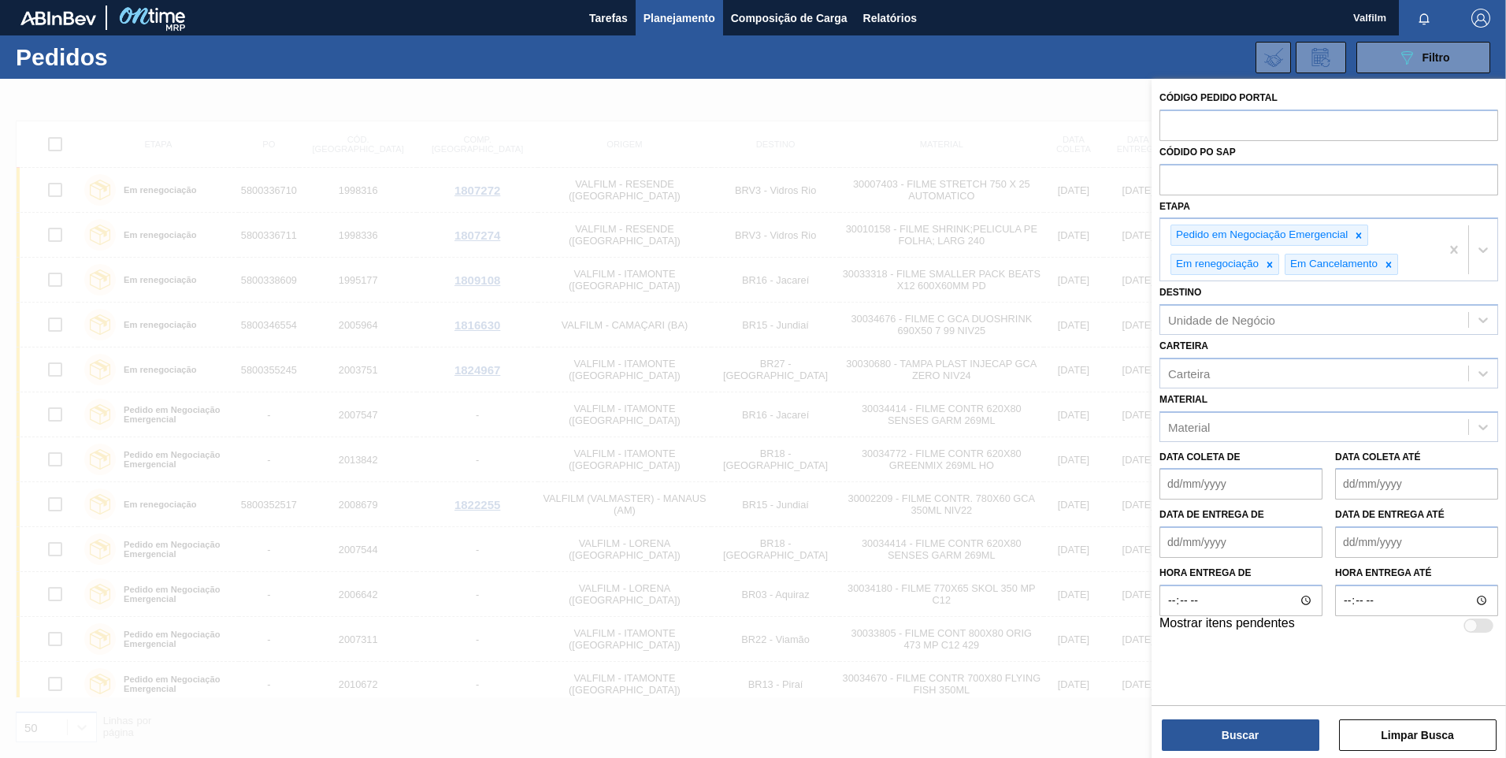
click at [500, 114] on div at bounding box center [753, 458] width 1506 height 758
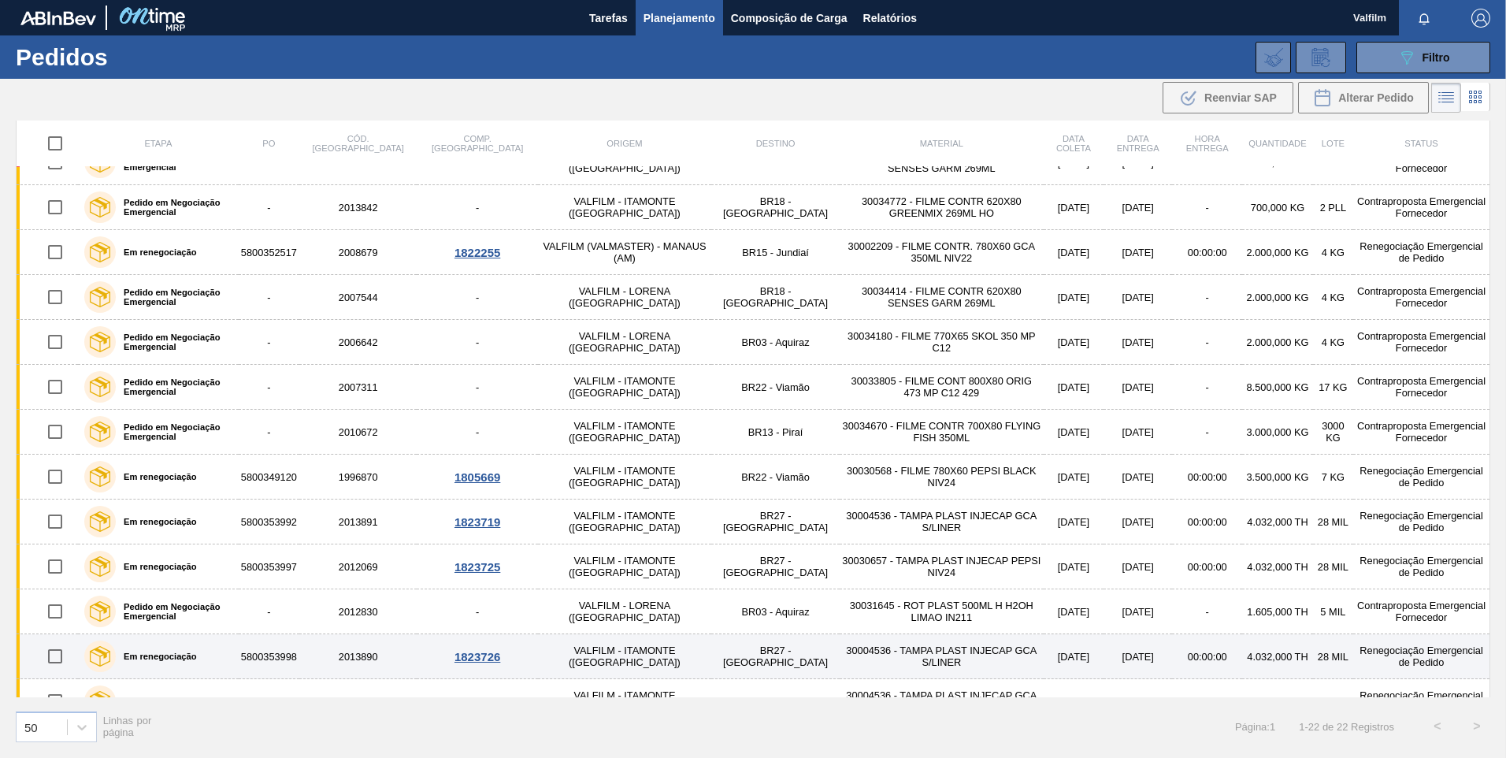
scroll to position [458, 0]
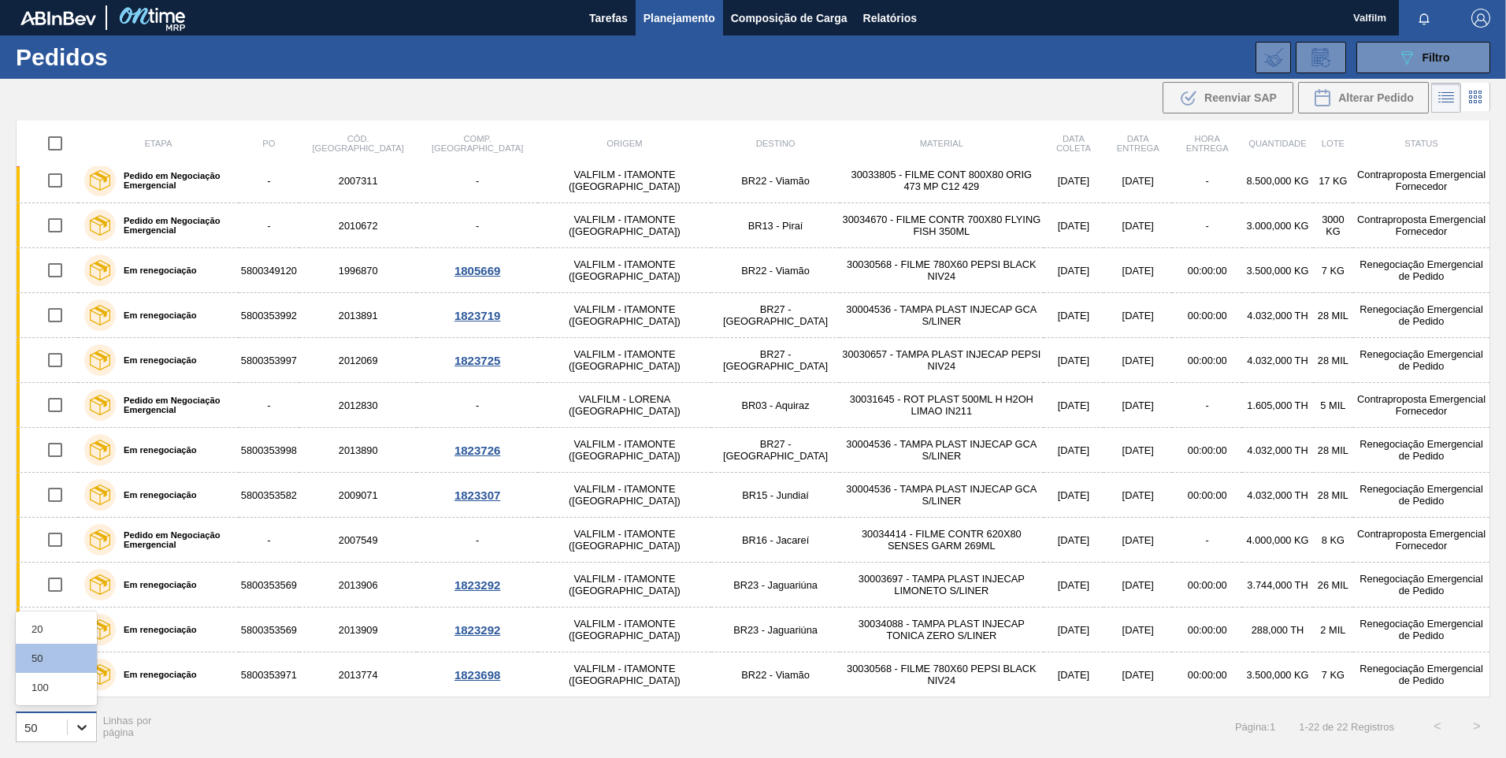
click at [89, 728] on icon at bounding box center [82, 727] width 16 height 16
click at [68, 688] on div "100" at bounding box center [56, 687] width 81 height 29
